Goal: Book appointment/travel/reservation

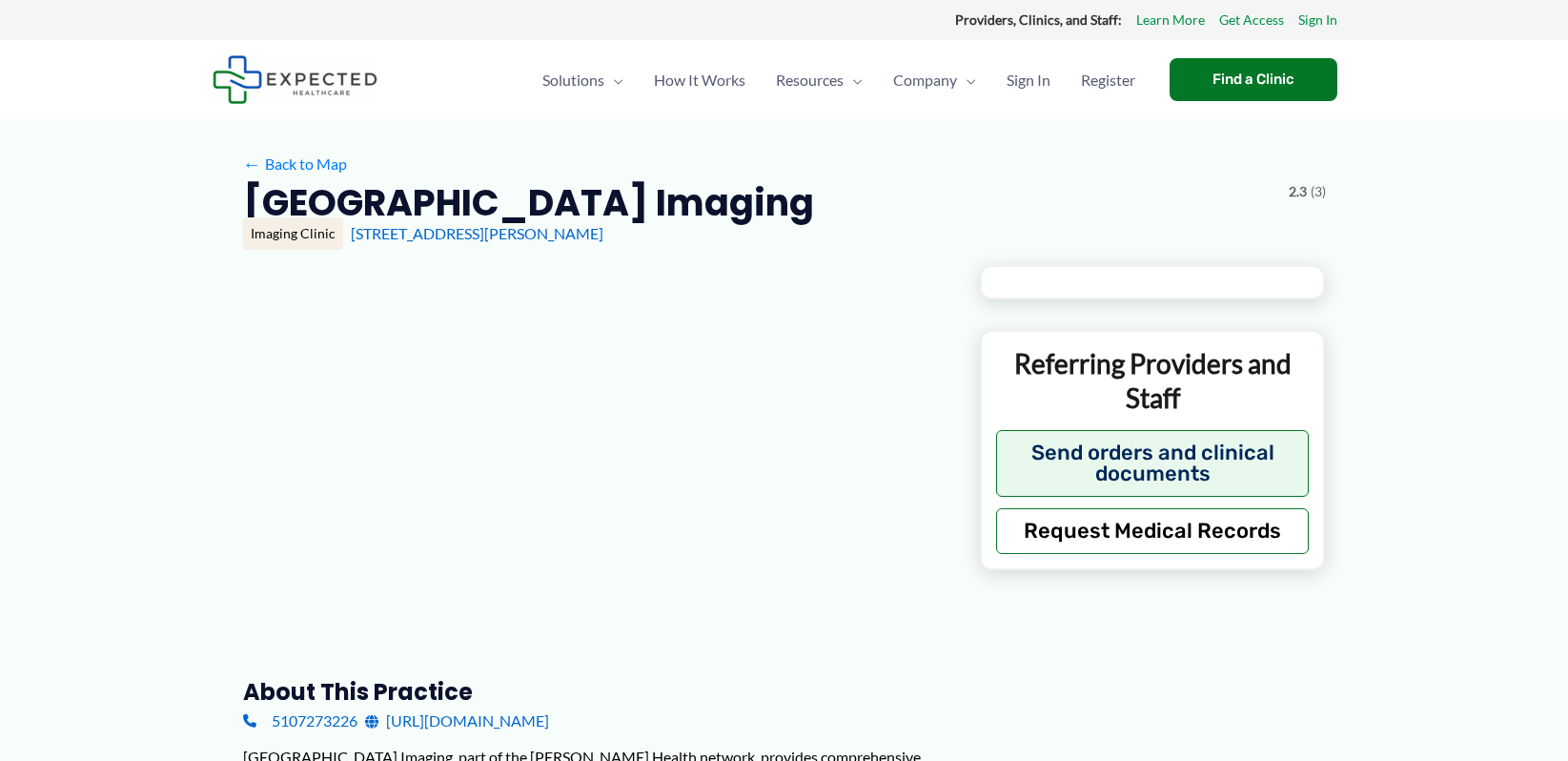
type input "**********"
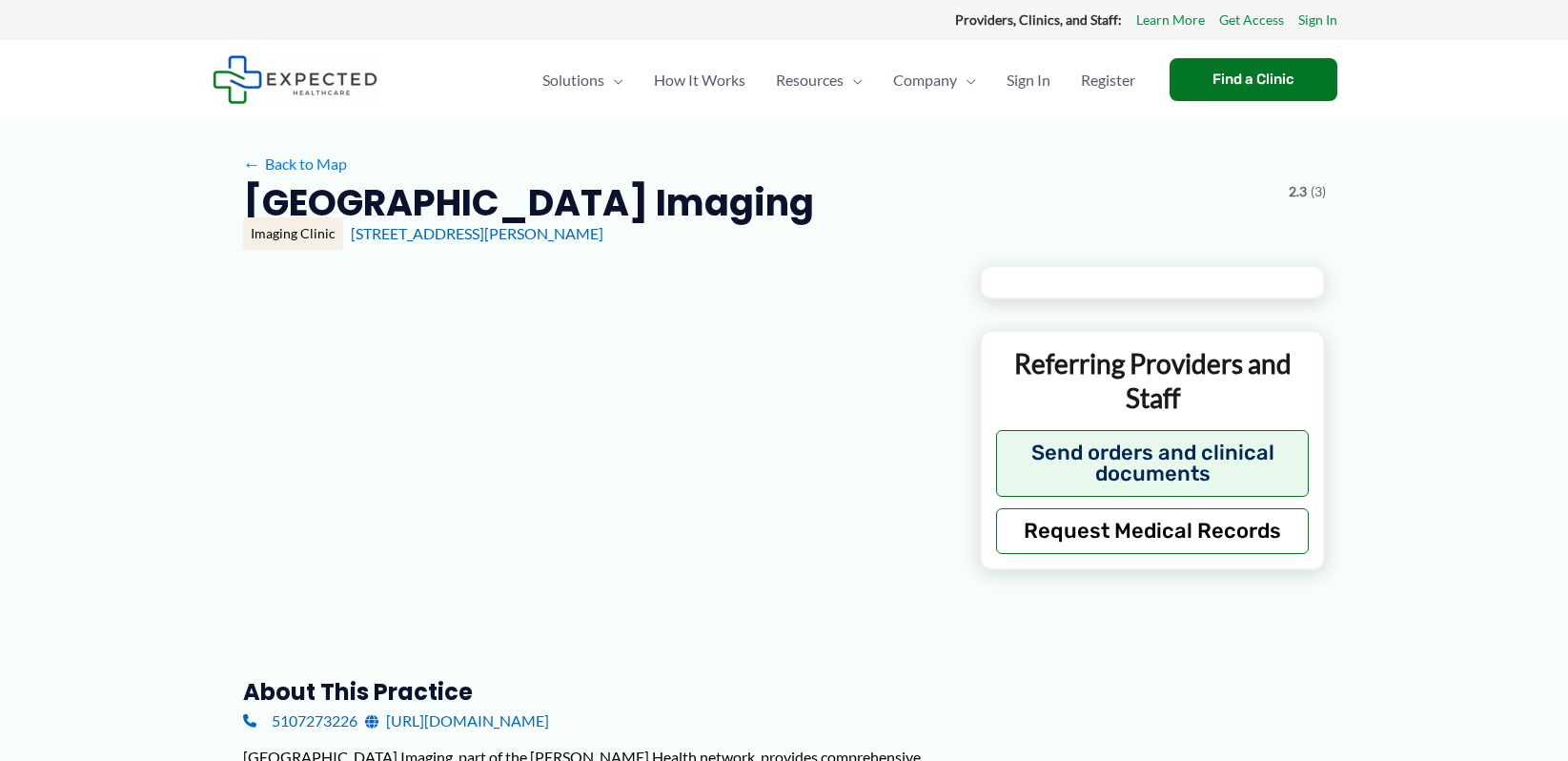
type input "**********"
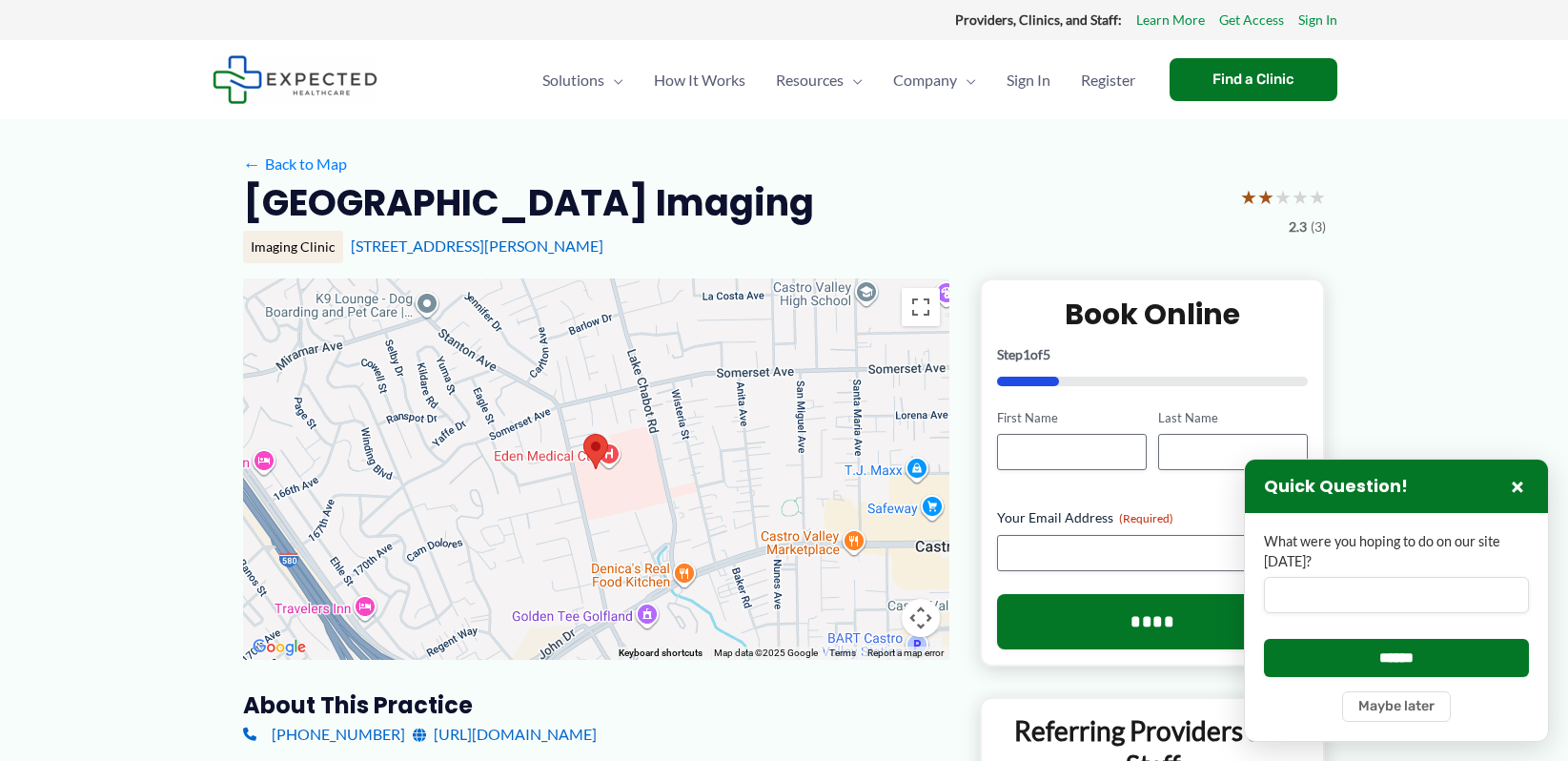
scroll to position [95, 0]
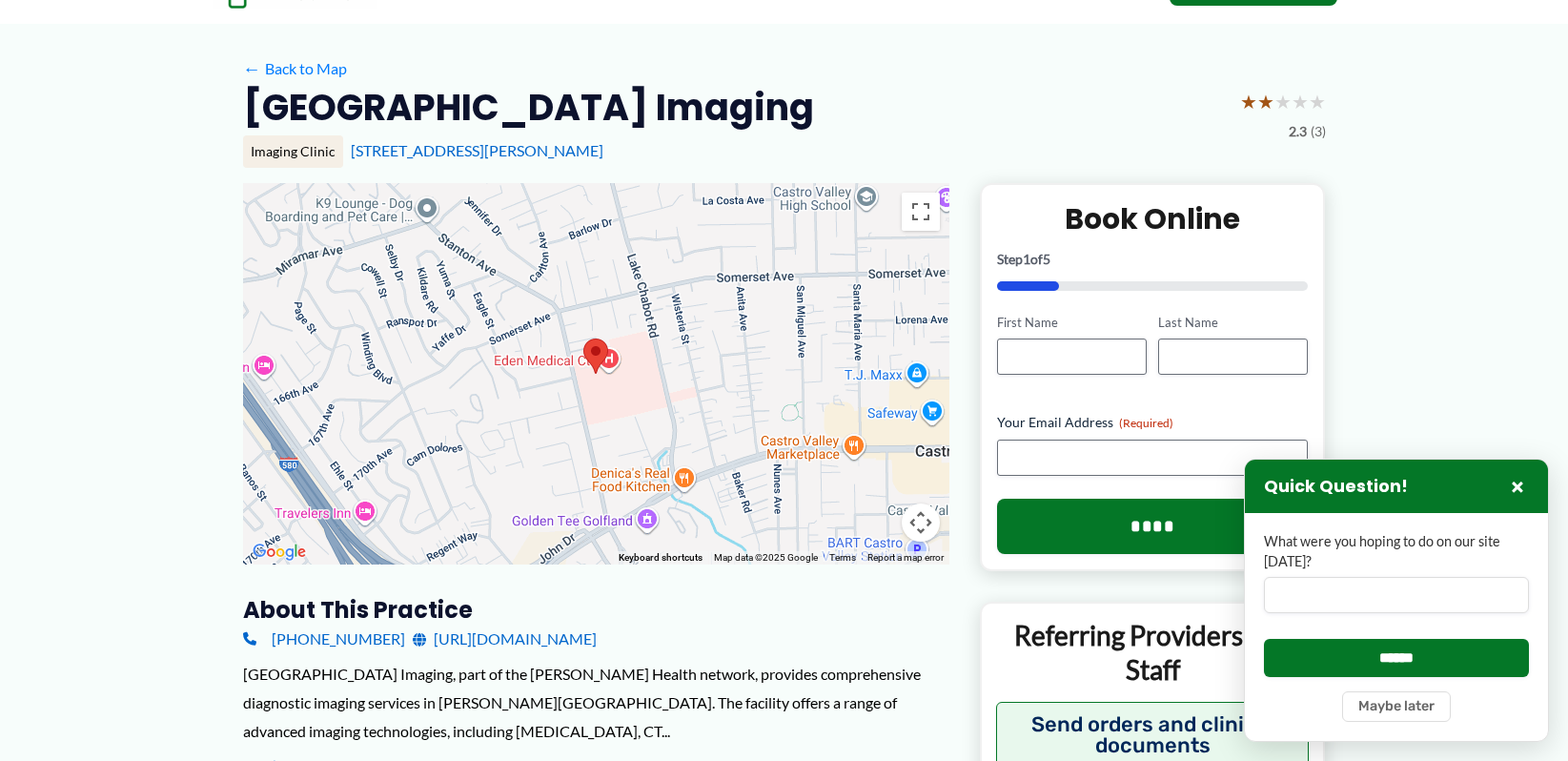
click at [596, 638] on link "[URL][DOMAIN_NAME]" at bounding box center [504, 639] width 184 height 29
